Goal: Information Seeking & Learning: Learn about a topic

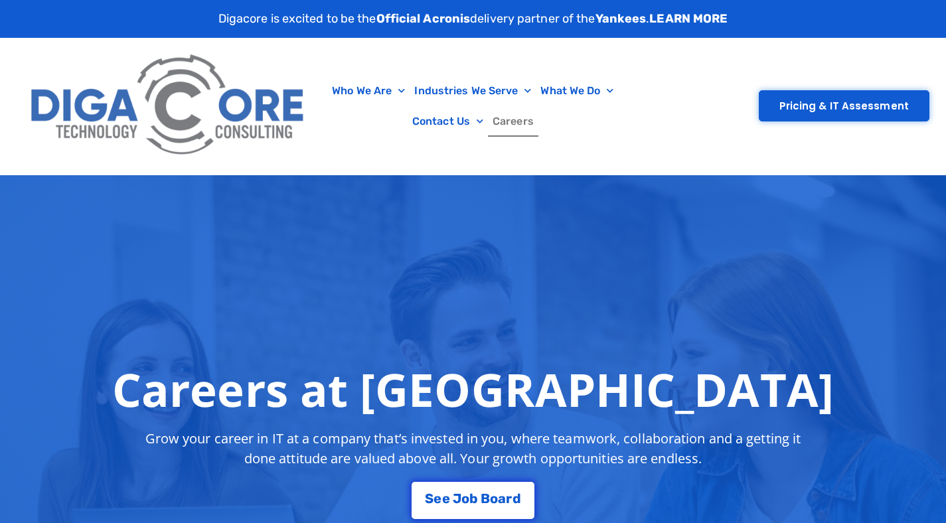
click at [522, 127] on link "Careers" at bounding box center [513, 121] width 50 height 31
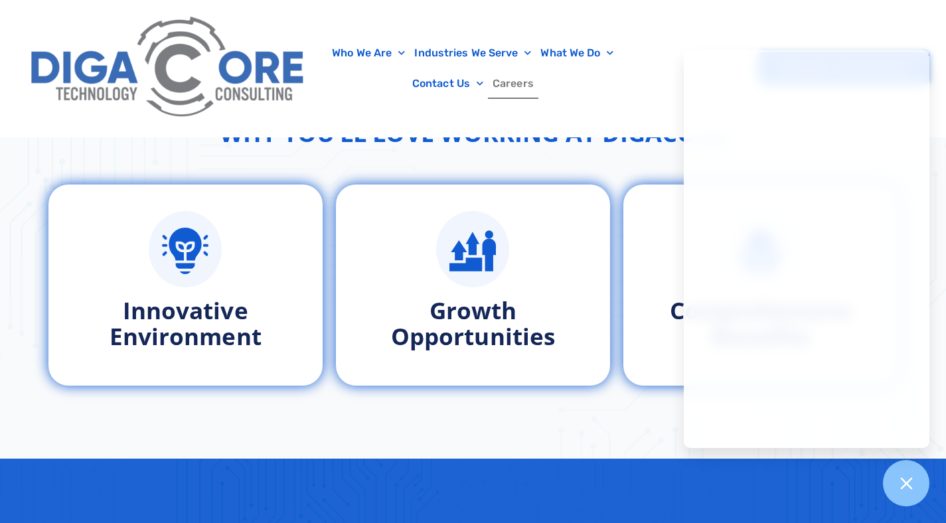
scroll to position [690, 0]
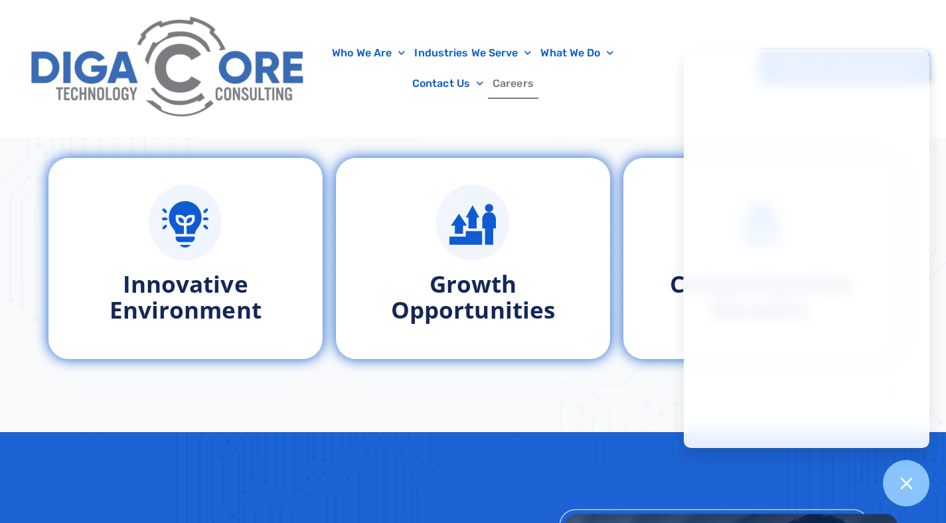
click at [666, 128] on div "Who We Are About Us Our Leadership Testimonials Blog Industries We Serve Health…" at bounding box center [473, 68] width 912 height 137
click at [522, 97] on link "Careers" at bounding box center [513, 83] width 50 height 31
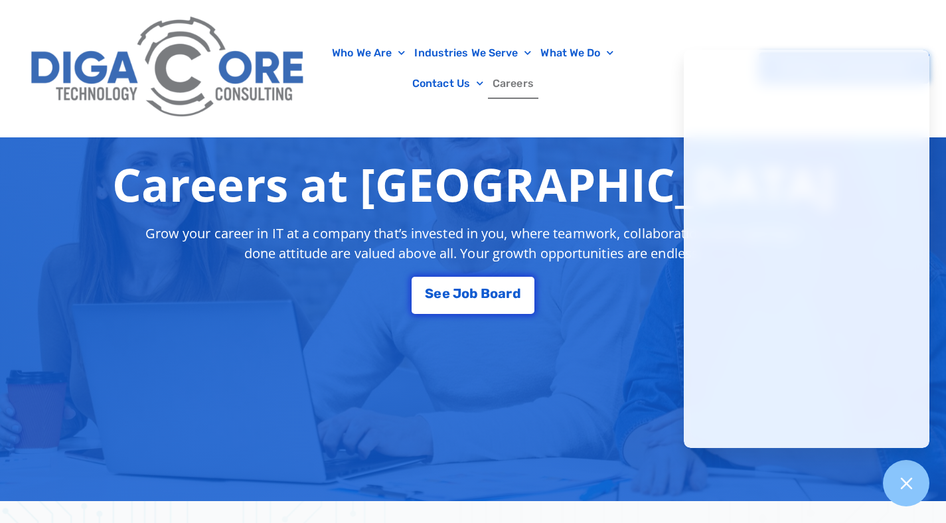
scroll to position [212, 0]
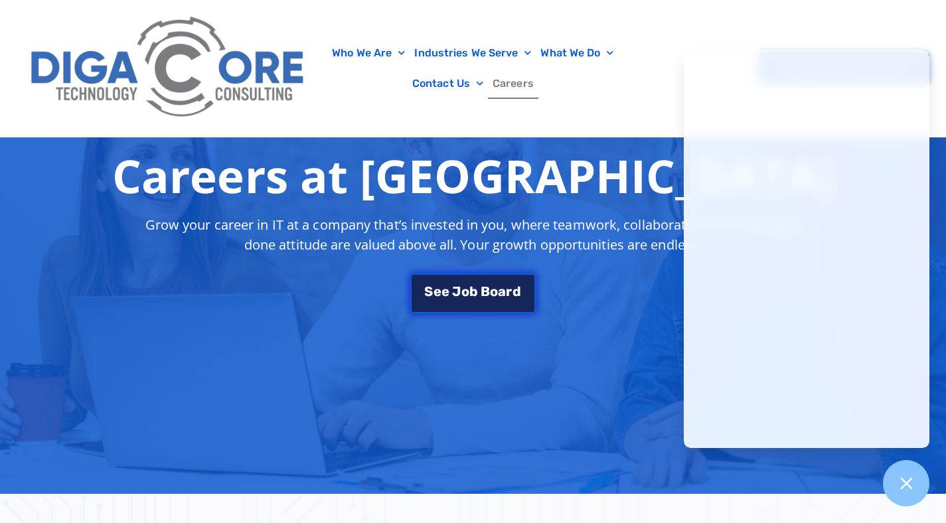
click at [483, 278] on link "S e e J [PERSON_NAME]" at bounding box center [472, 293] width 125 height 40
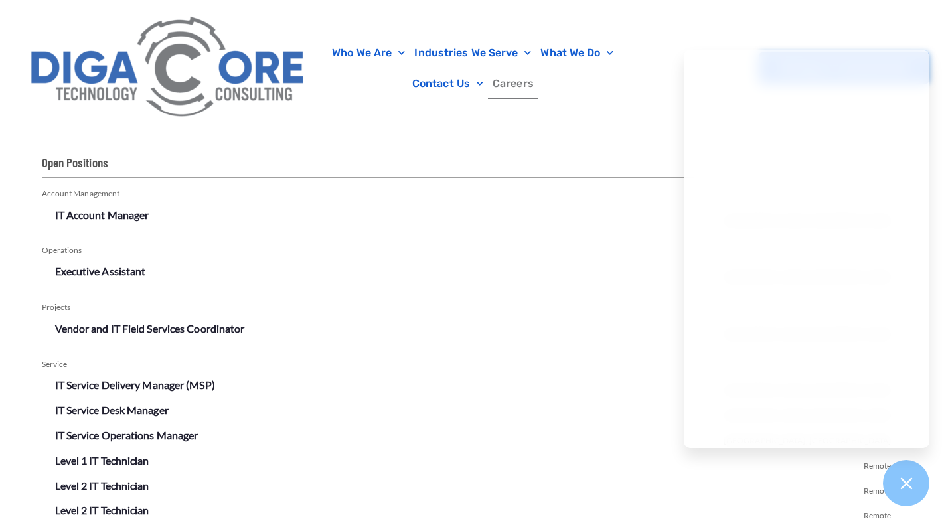
scroll to position [2369, 0]
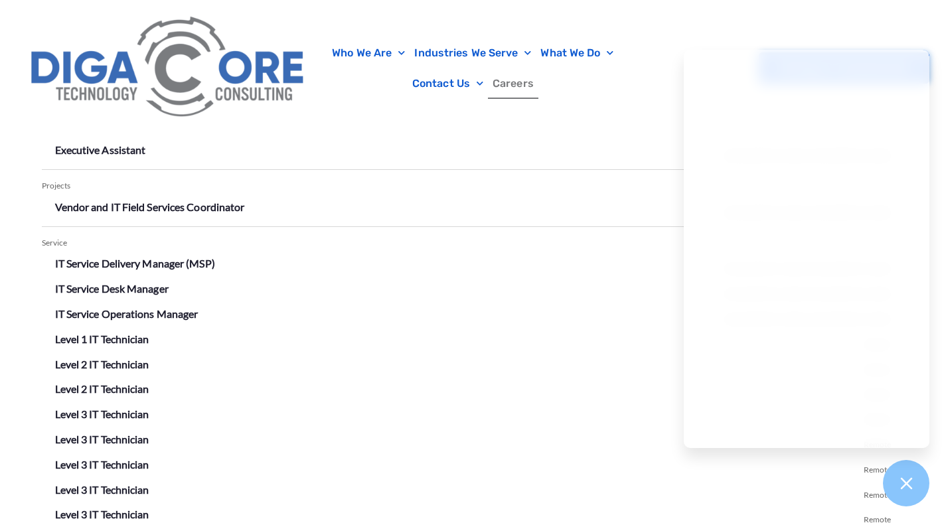
click at [921, 36] on div "Who We Are About Us Our Leadership Testimonials Blog Industries We Serve Health…" at bounding box center [473, 68] width 912 height 137
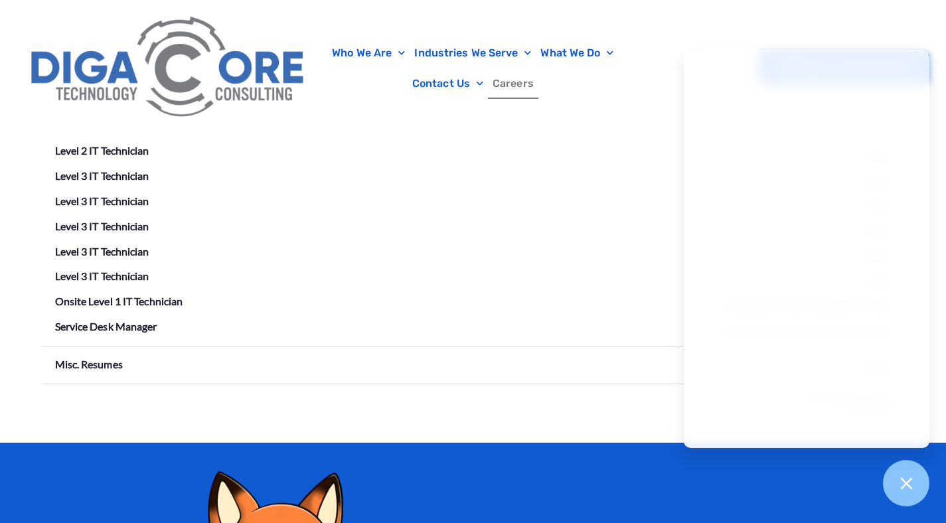
scroll to position [2581, 0]
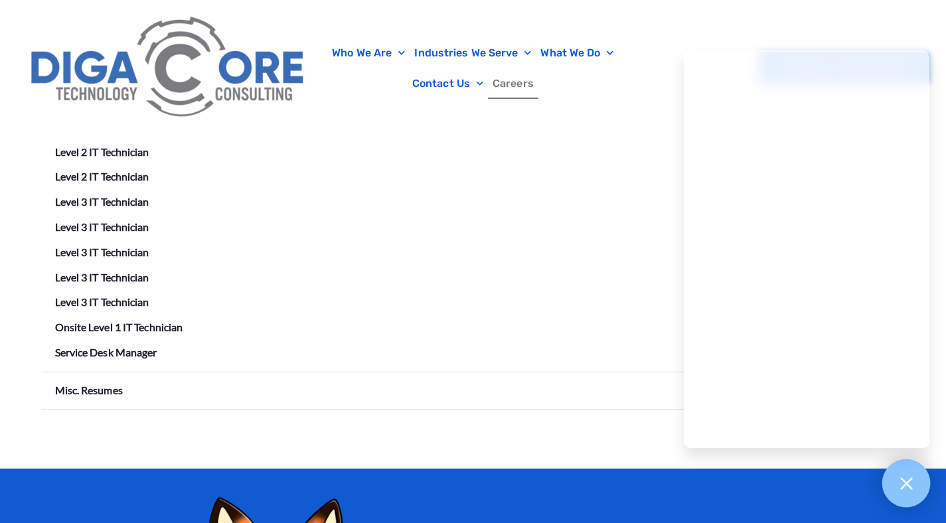
click at [906, 489] on icon at bounding box center [905, 482] width 17 height 17
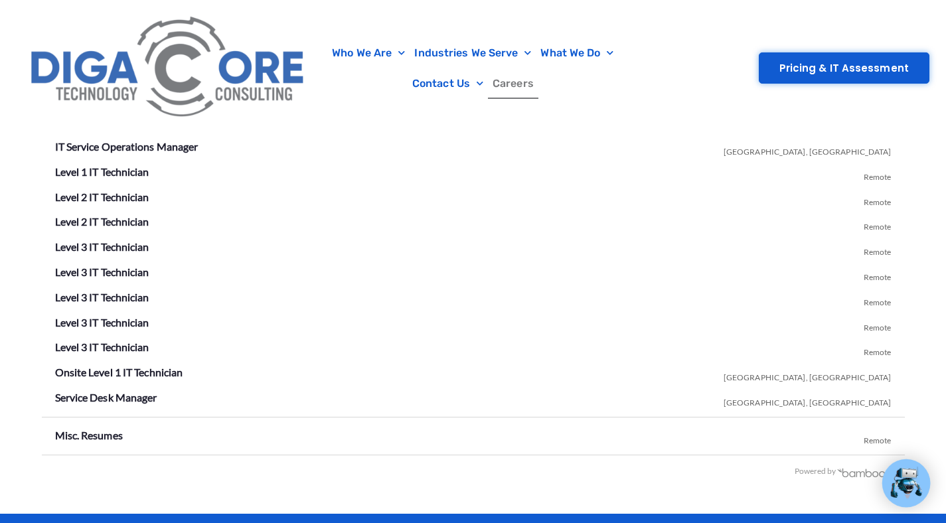
scroll to position [2533, 0]
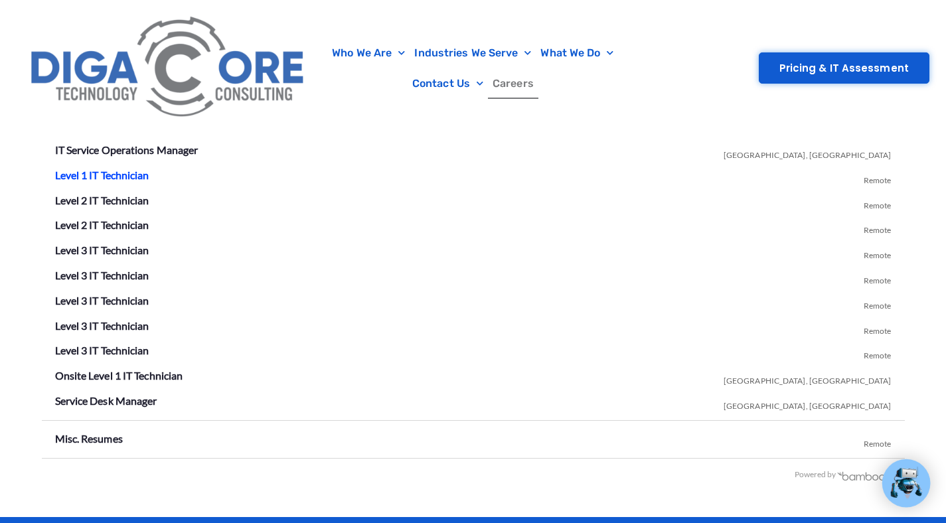
click at [109, 176] on link "Level 1 IT Technician" at bounding box center [102, 175] width 94 height 13
